Goal: Transaction & Acquisition: Purchase product/service

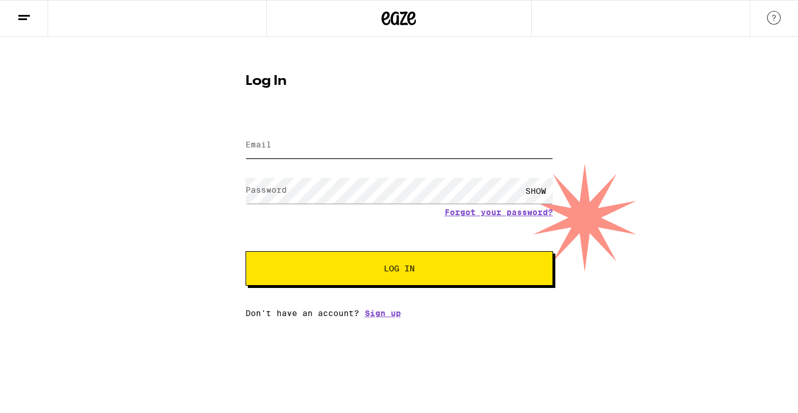
click at [327, 145] on input "Email" at bounding box center [398, 145] width 307 height 26
type input "[EMAIL_ADDRESS][DOMAIN_NAME]"
click at [337, 260] on button "Log In" at bounding box center [398, 268] width 307 height 34
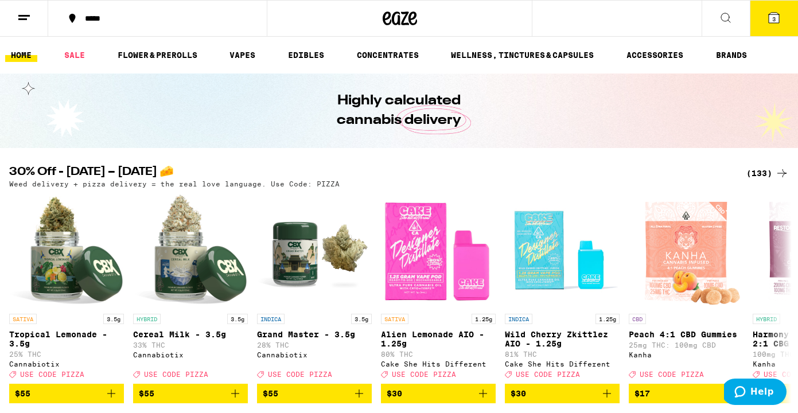
click at [767, 15] on icon at bounding box center [774, 18] width 14 height 14
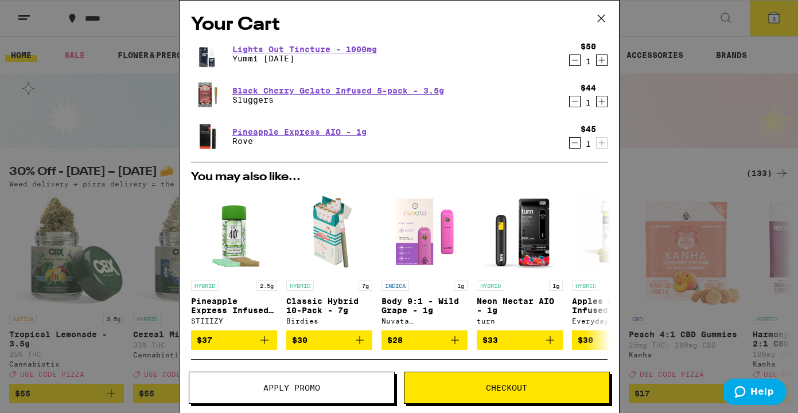
click at [600, 20] on icon at bounding box center [600, 18] width 17 height 17
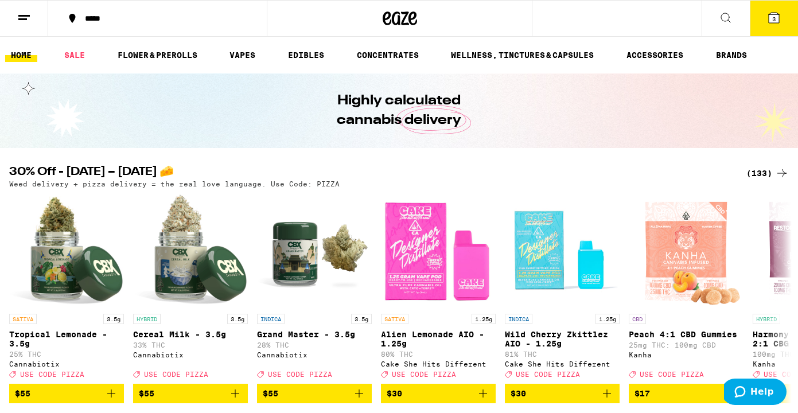
click at [759, 173] on div "(133)" at bounding box center [767, 173] width 42 height 14
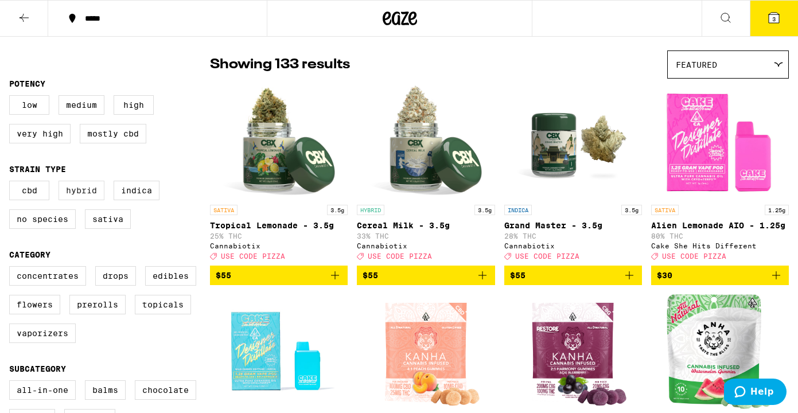
scroll to position [83, 0]
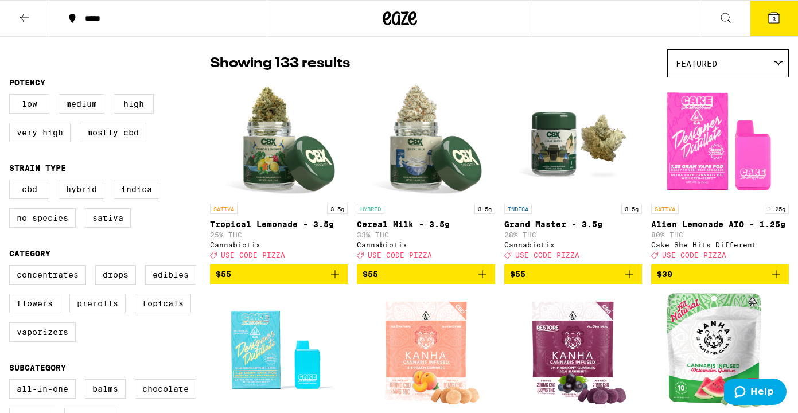
click at [86, 313] on label "Prerolls" at bounding box center [97, 303] width 56 height 19
click at [12, 267] on input "Prerolls" at bounding box center [11, 267] width 1 height 1
checkbox input "true"
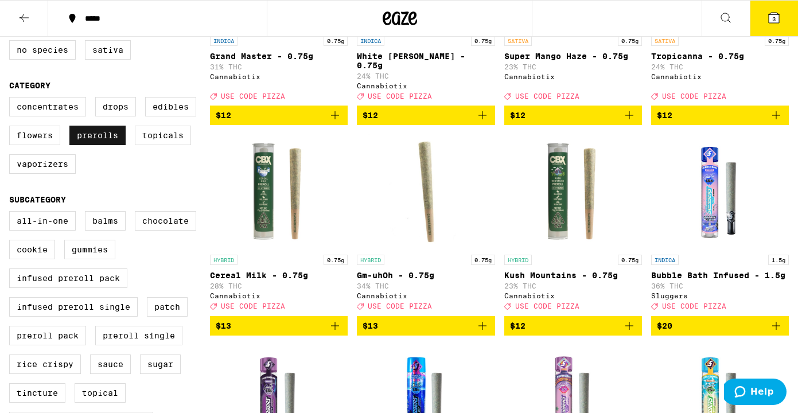
scroll to position [256, 0]
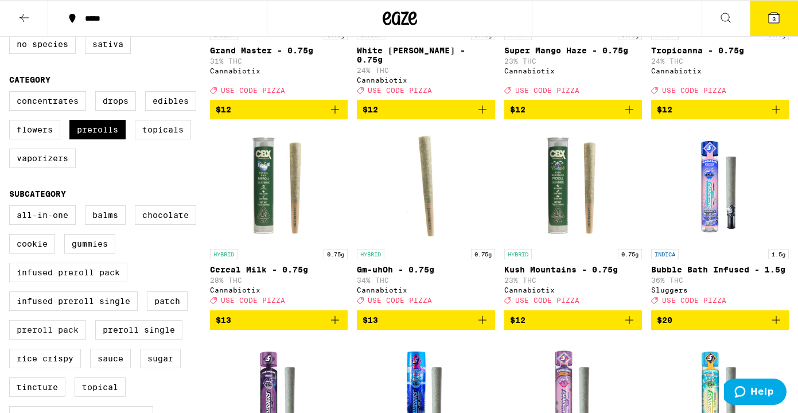
click at [75, 340] on label "Preroll Pack" at bounding box center [47, 329] width 77 height 19
click at [12, 208] on input "Preroll Pack" at bounding box center [11, 207] width 1 height 1
checkbox input "true"
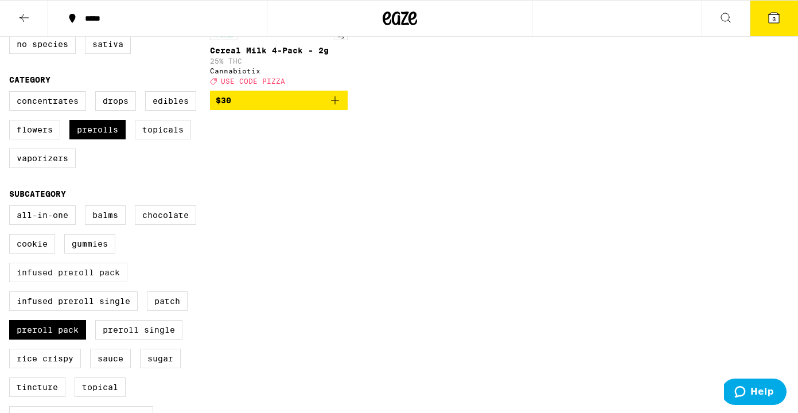
click at [92, 282] on label "Infused Preroll Pack" at bounding box center [68, 272] width 118 height 19
click at [12, 208] on input "Infused Preroll Pack" at bounding box center [11, 207] width 1 height 1
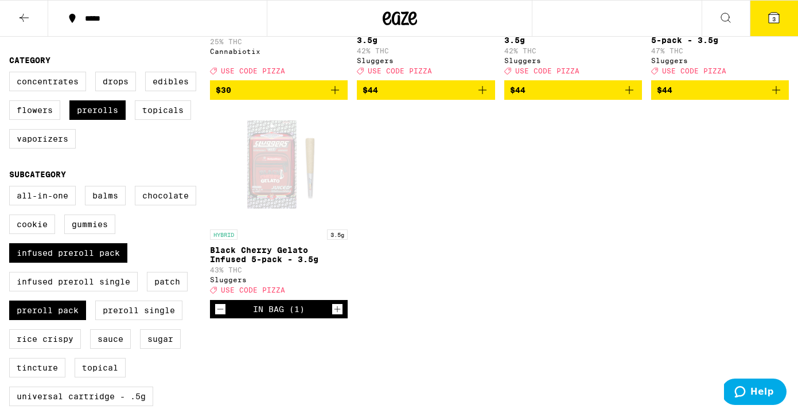
scroll to position [277, 0]
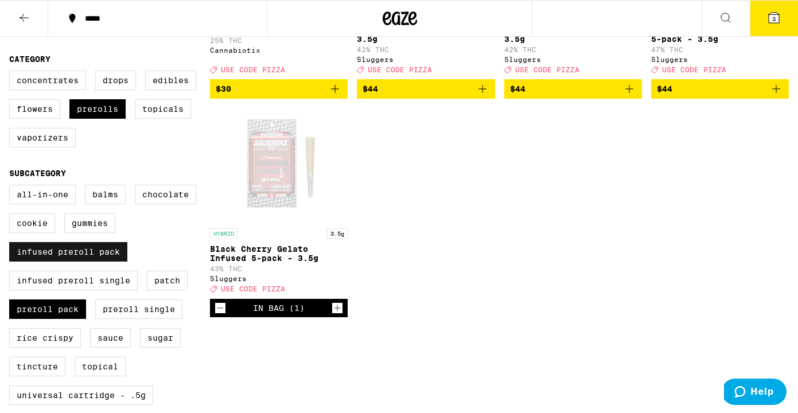
click at [60, 262] on label "Infused Preroll Pack" at bounding box center [68, 251] width 118 height 19
click at [12, 187] on input "Infused Preroll Pack" at bounding box center [11, 186] width 1 height 1
checkbox input "false"
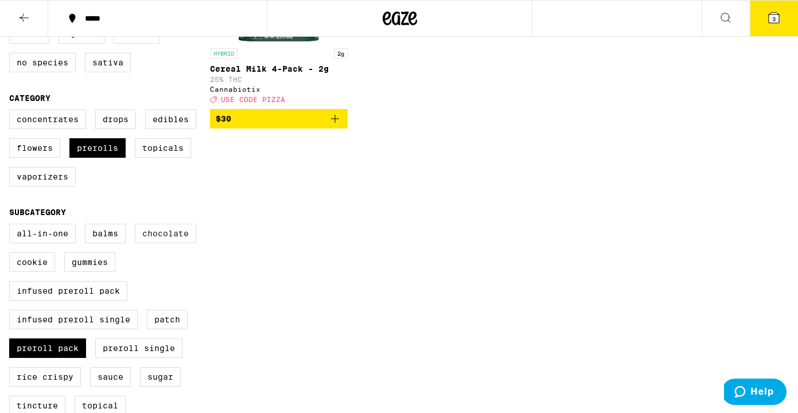
scroll to position [237, 0]
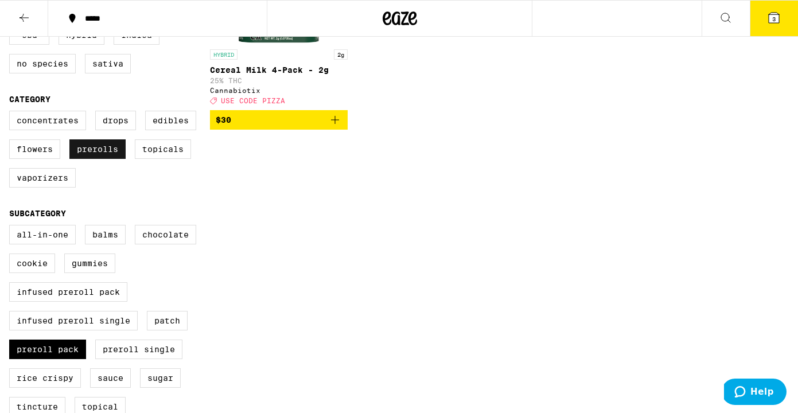
click at [110, 159] on label "Prerolls" at bounding box center [97, 148] width 56 height 19
click at [12, 113] on input "Prerolls" at bounding box center [11, 112] width 1 height 1
checkbox input "false"
click at [42, 359] on label "Preroll Pack" at bounding box center [47, 349] width 77 height 19
click at [12, 227] on input "Preroll Pack" at bounding box center [11, 227] width 1 height 1
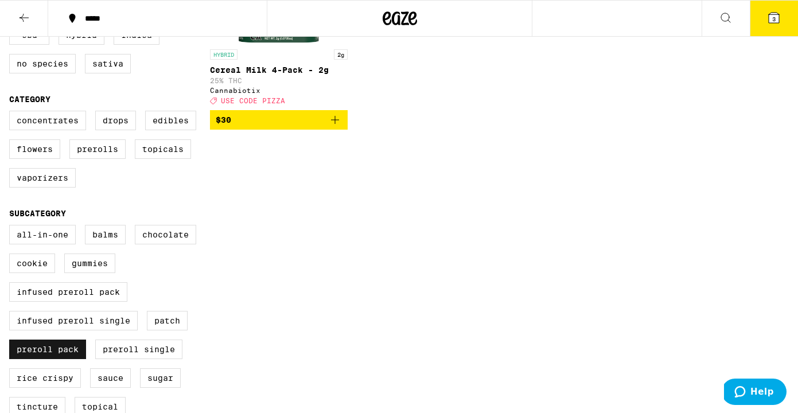
checkbox input "false"
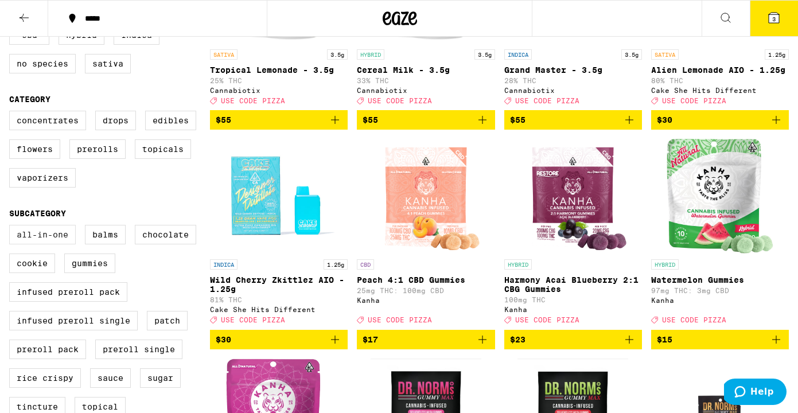
click at [54, 244] on label "All-In-One" at bounding box center [42, 234] width 67 height 19
click at [12, 227] on input "All-In-One" at bounding box center [11, 227] width 1 height 1
checkbox input "true"
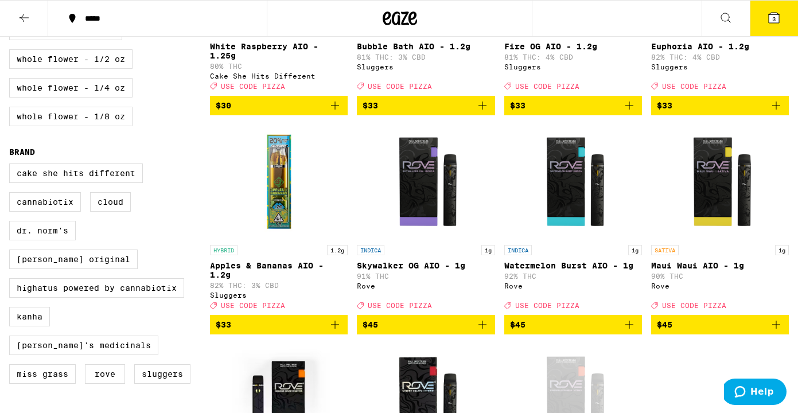
scroll to position [562, 0]
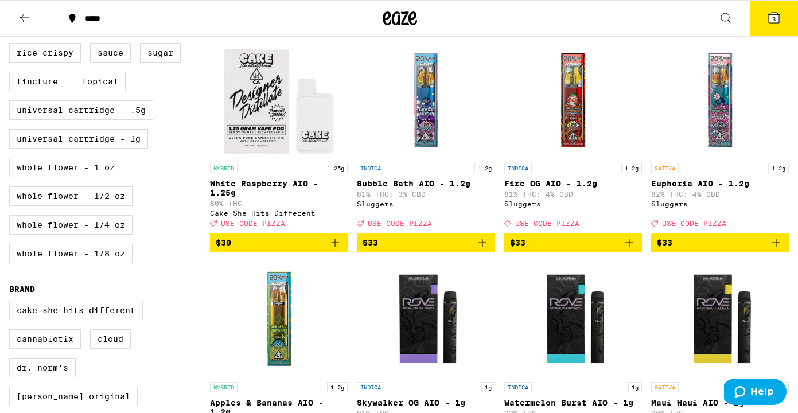
click at [771, 22] on icon at bounding box center [774, 18] width 10 height 10
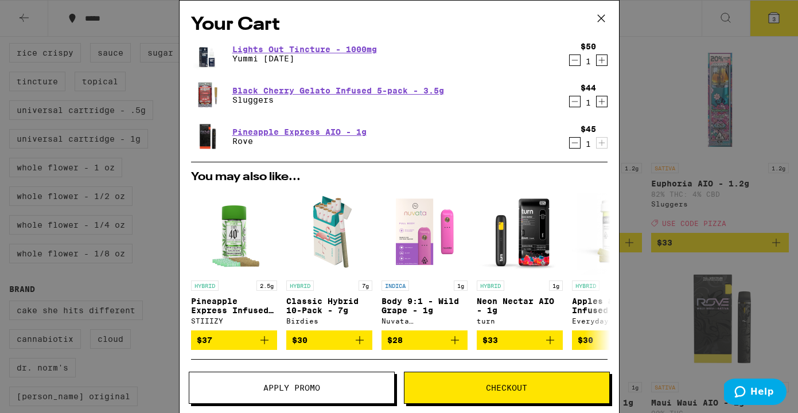
click at [316, 392] on span "Apply Promo" at bounding box center [291, 388] width 57 height 8
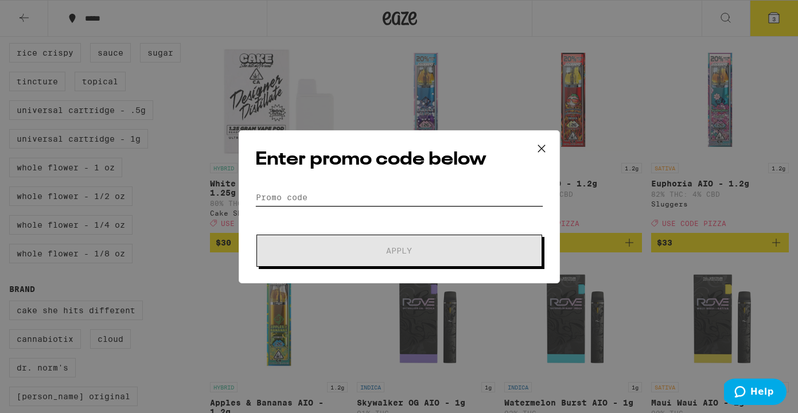
click at [372, 199] on input "Promo Code" at bounding box center [399, 197] width 288 height 17
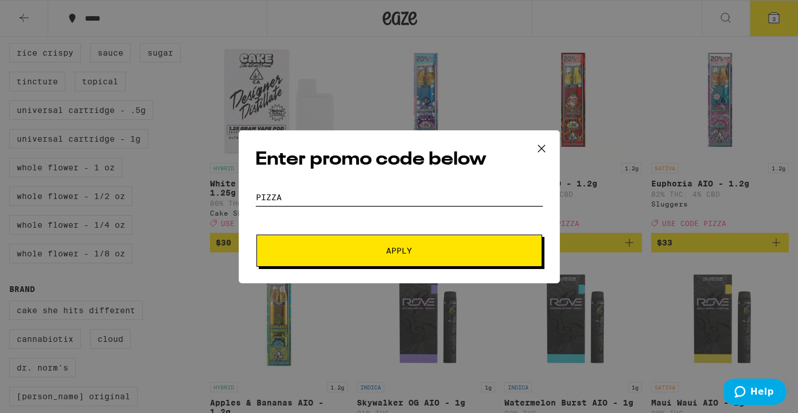
type input "pizza"
click at [381, 253] on span "Apply" at bounding box center [399, 251] width 206 height 8
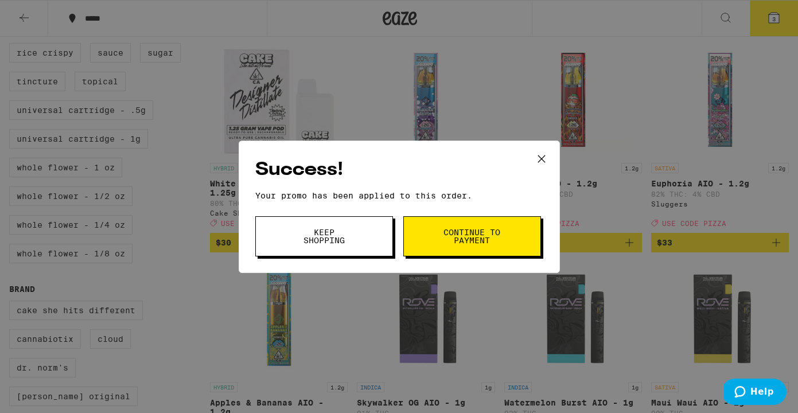
click at [431, 241] on button "Continue to payment" at bounding box center [472, 236] width 138 height 40
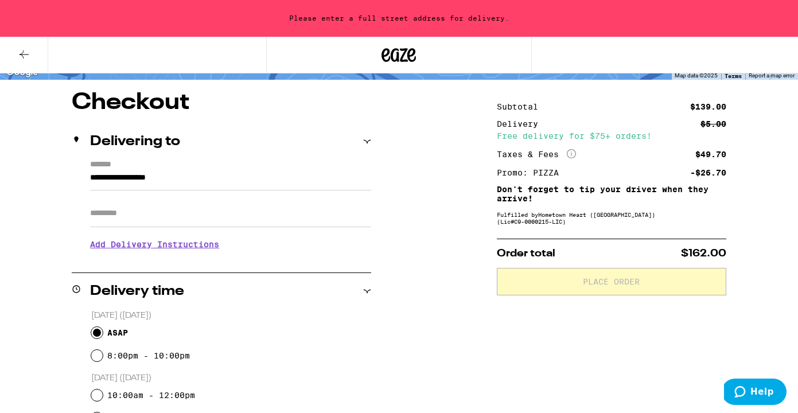
scroll to position [104, 0]
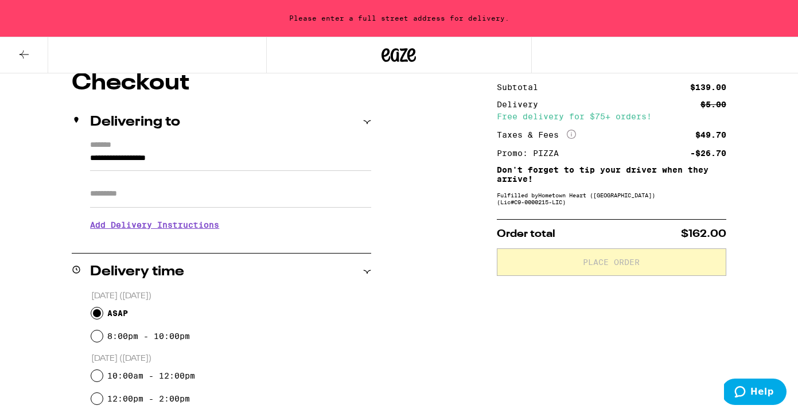
click at [139, 163] on input "**********" at bounding box center [230, 160] width 281 height 19
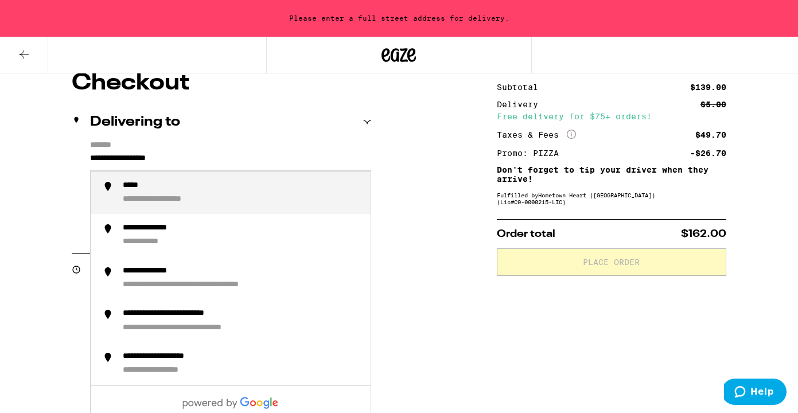
click at [139, 163] on input "**********" at bounding box center [230, 160] width 281 height 19
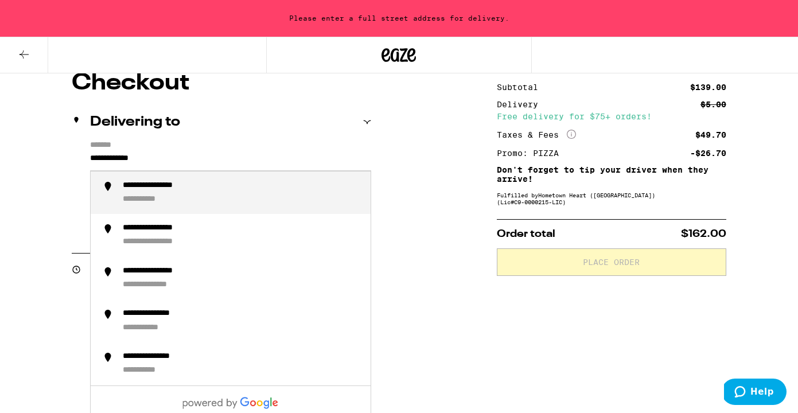
click at [166, 188] on div "**********" at bounding box center [167, 186] width 88 height 11
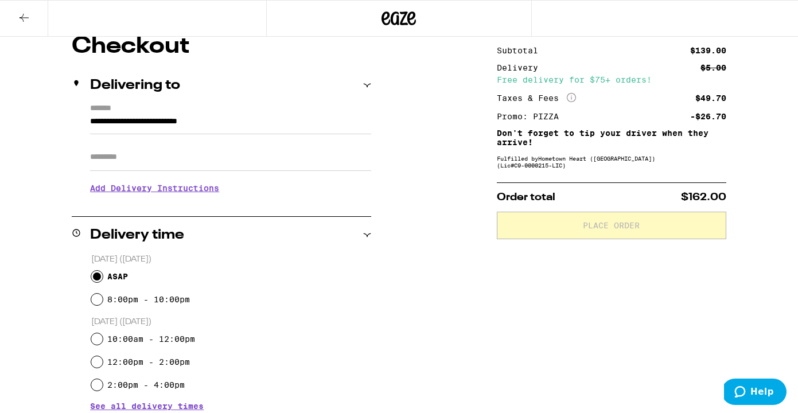
type input "**********"
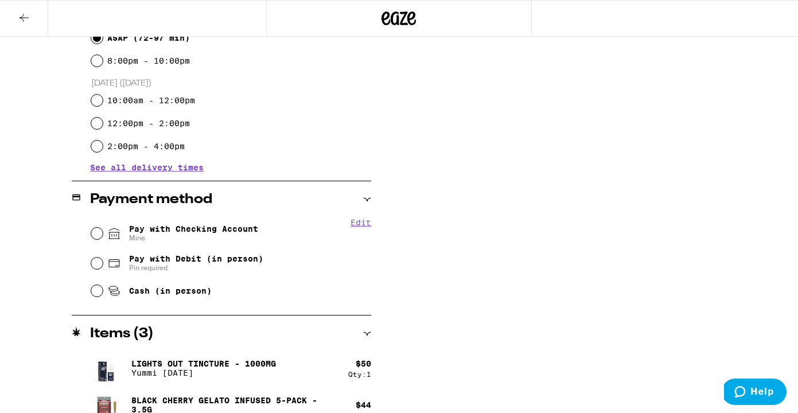
scroll to position [353, 0]
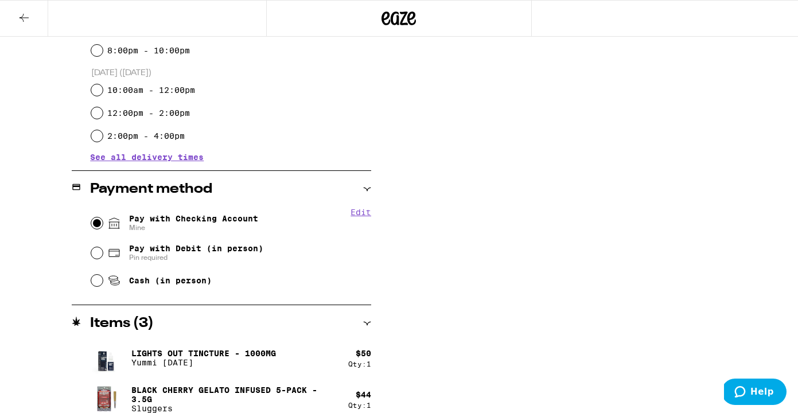
click at [95, 221] on input "Pay with Checking Account Mine" at bounding box center [96, 222] width 11 height 11
radio input "true"
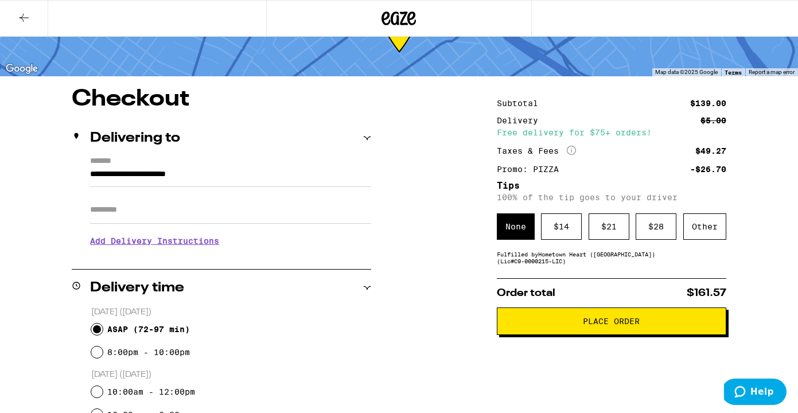
scroll to position [52, 0]
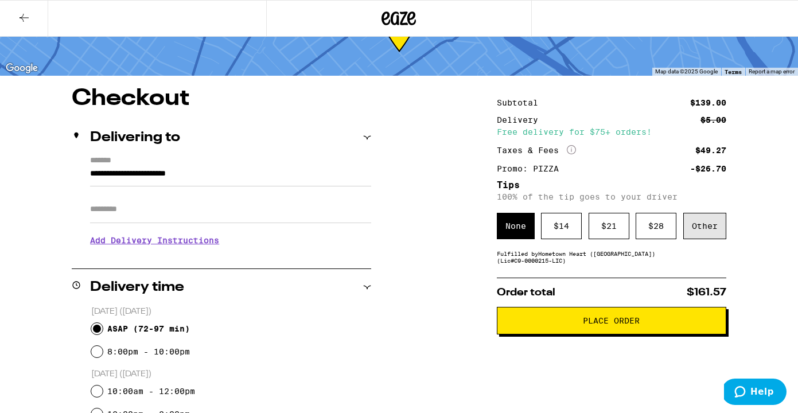
click at [713, 232] on div "Other" at bounding box center [704, 226] width 43 height 26
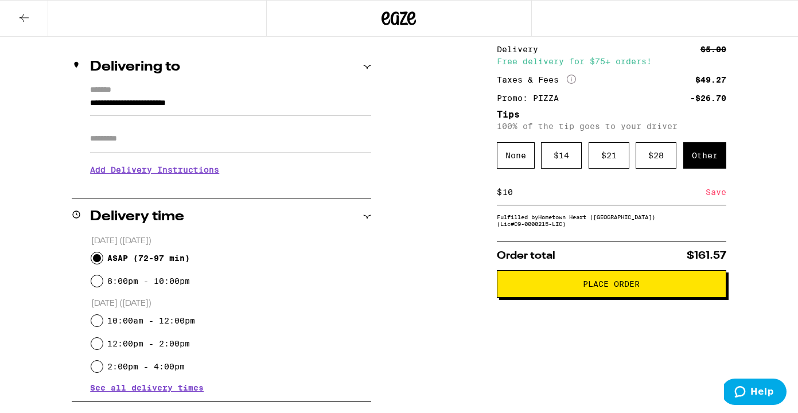
scroll to position [112, 0]
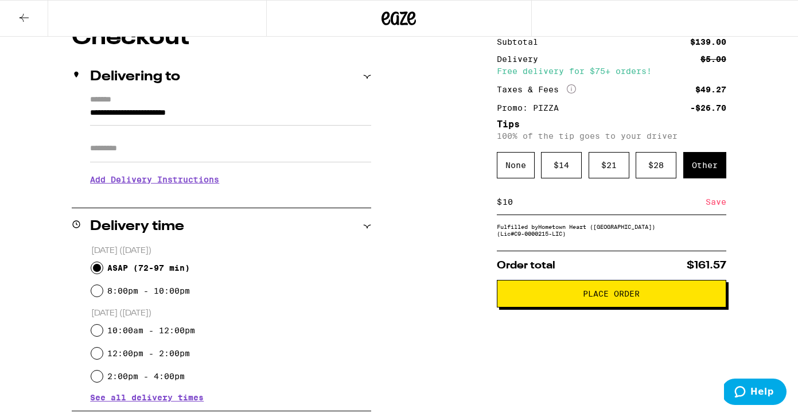
type input "10"
click at [573, 297] on span "Place Order" at bounding box center [611, 294] width 210 height 8
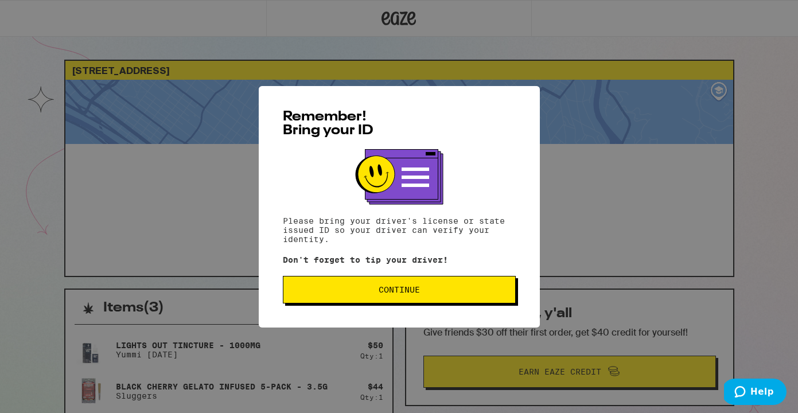
click at [450, 286] on button "Continue" at bounding box center [399, 290] width 233 height 28
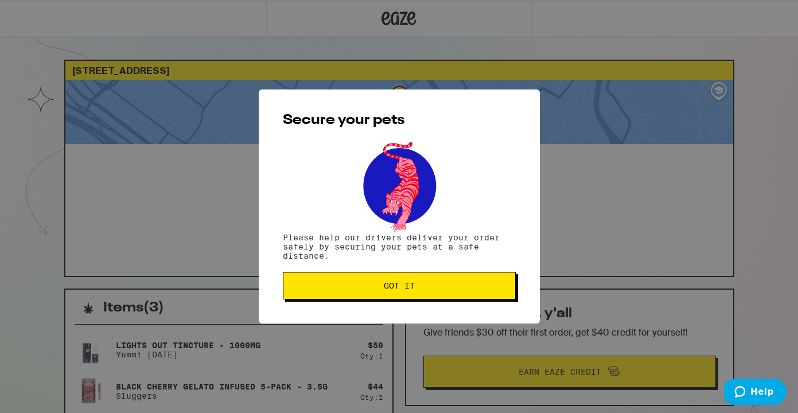
click at [450, 286] on span "Got it" at bounding box center [398, 286] width 213 height 8
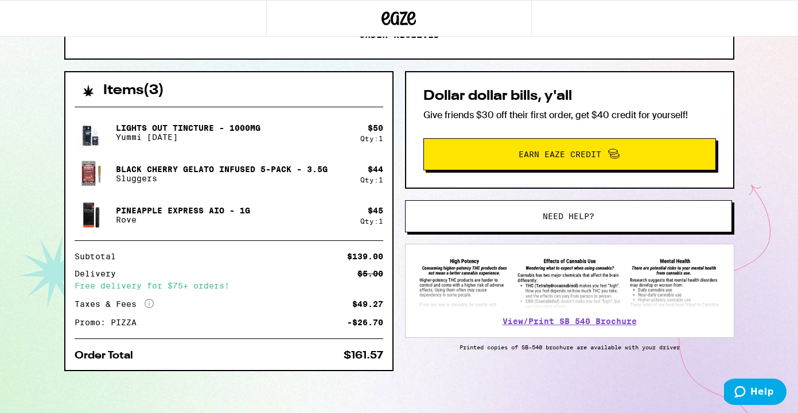
scroll to position [221, 0]
